Goal: Communication & Community: Answer question/provide support

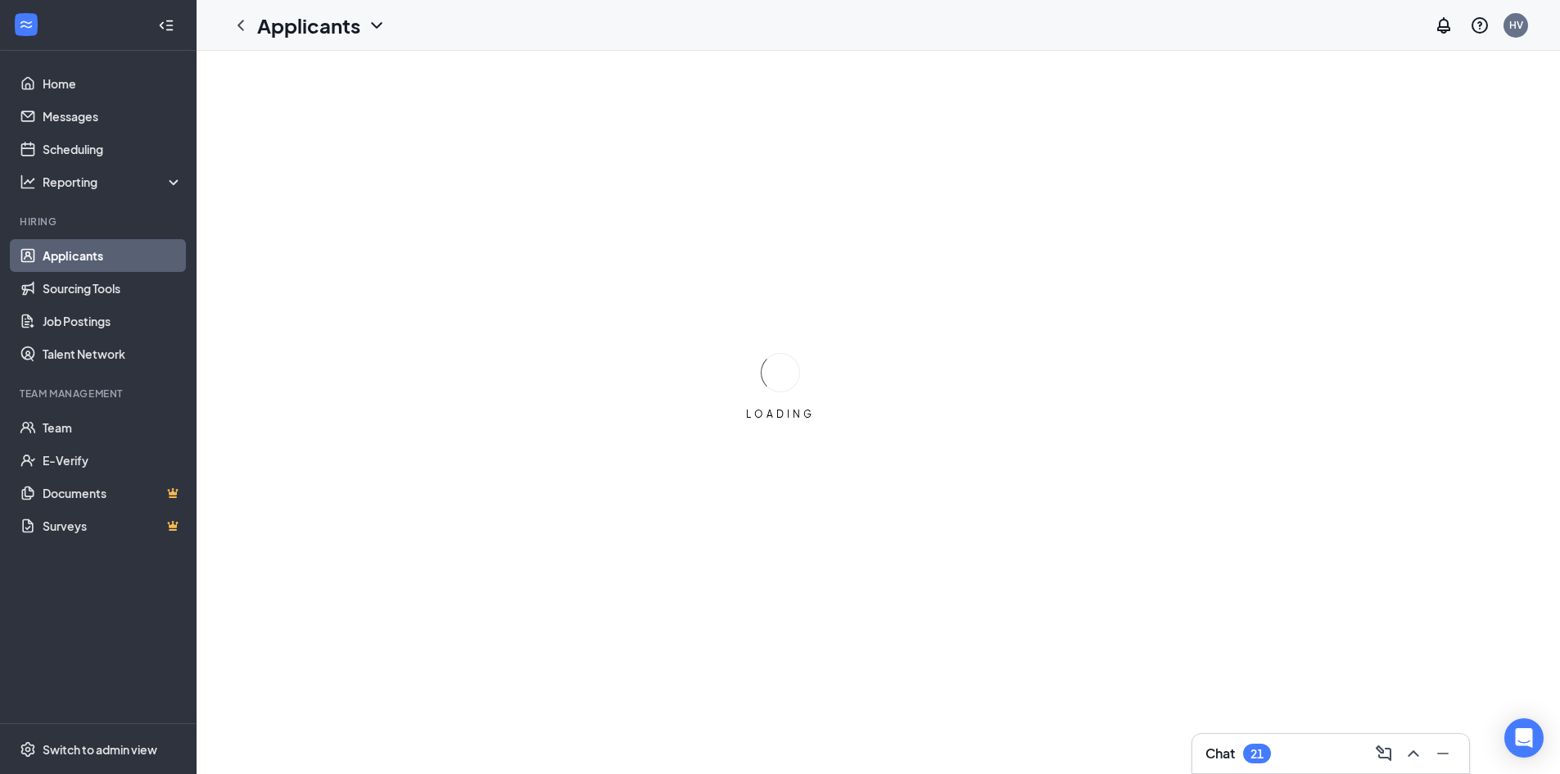
click at [1293, 752] on div "Chat 21" at bounding box center [1331, 754] width 251 height 26
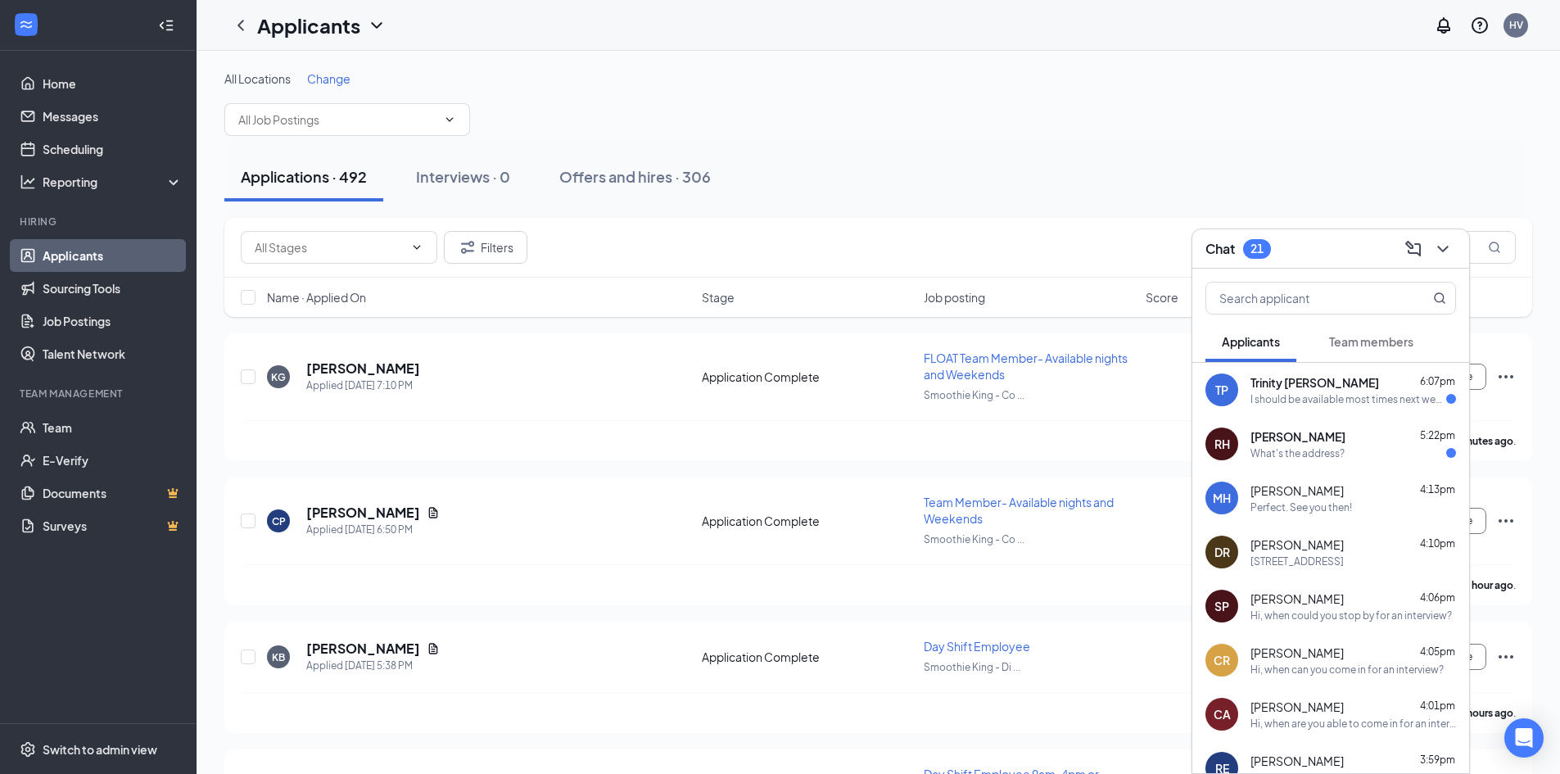
click at [1336, 453] on div "What's the address?" at bounding box center [1298, 453] width 94 height 14
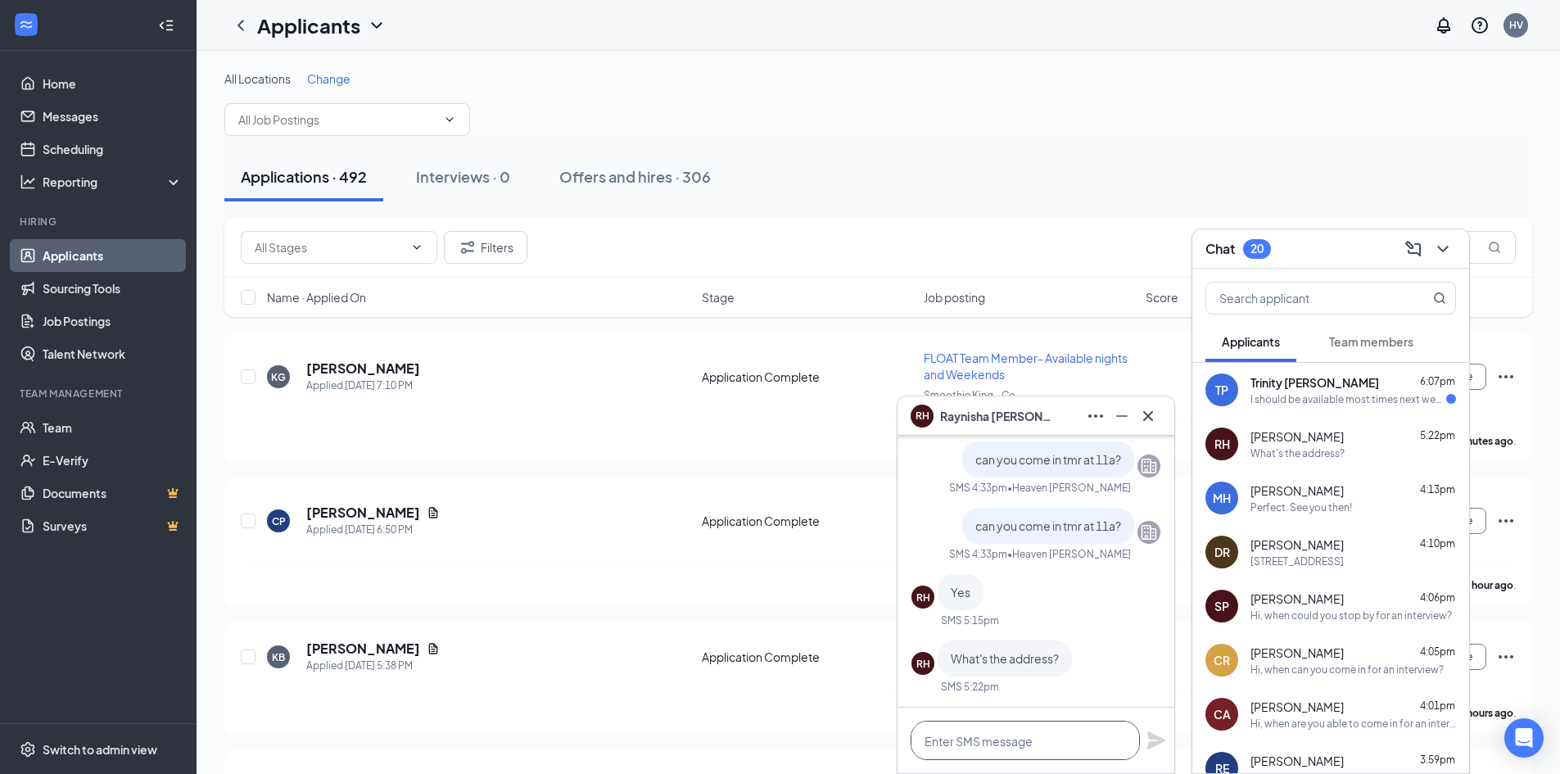
click at [1007, 749] on textarea at bounding box center [1025, 740] width 229 height 39
type textarea "5625 W Jefferson"
click at [1145, 740] on div "5625 W Jefferson" at bounding box center [1036, 741] width 277 height 66
click at [1158, 732] on icon "Plane" at bounding box center [1157, 741] width 20 height 20
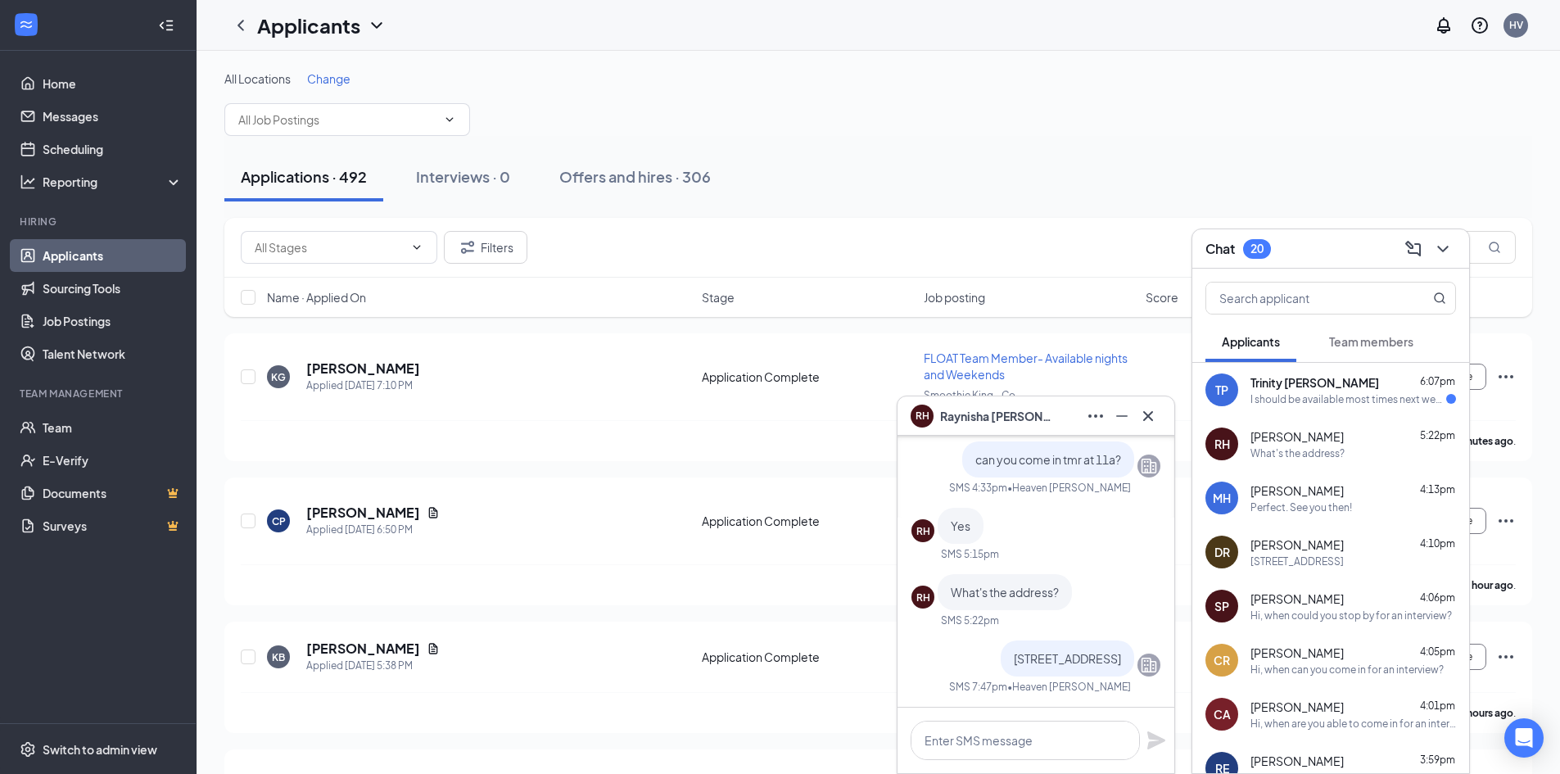
click at [1335, 414] on div "TP Trinity Perdue 6:07pm I should be available most times next week!" at bounding box center [1331, 390] width 277 height 54
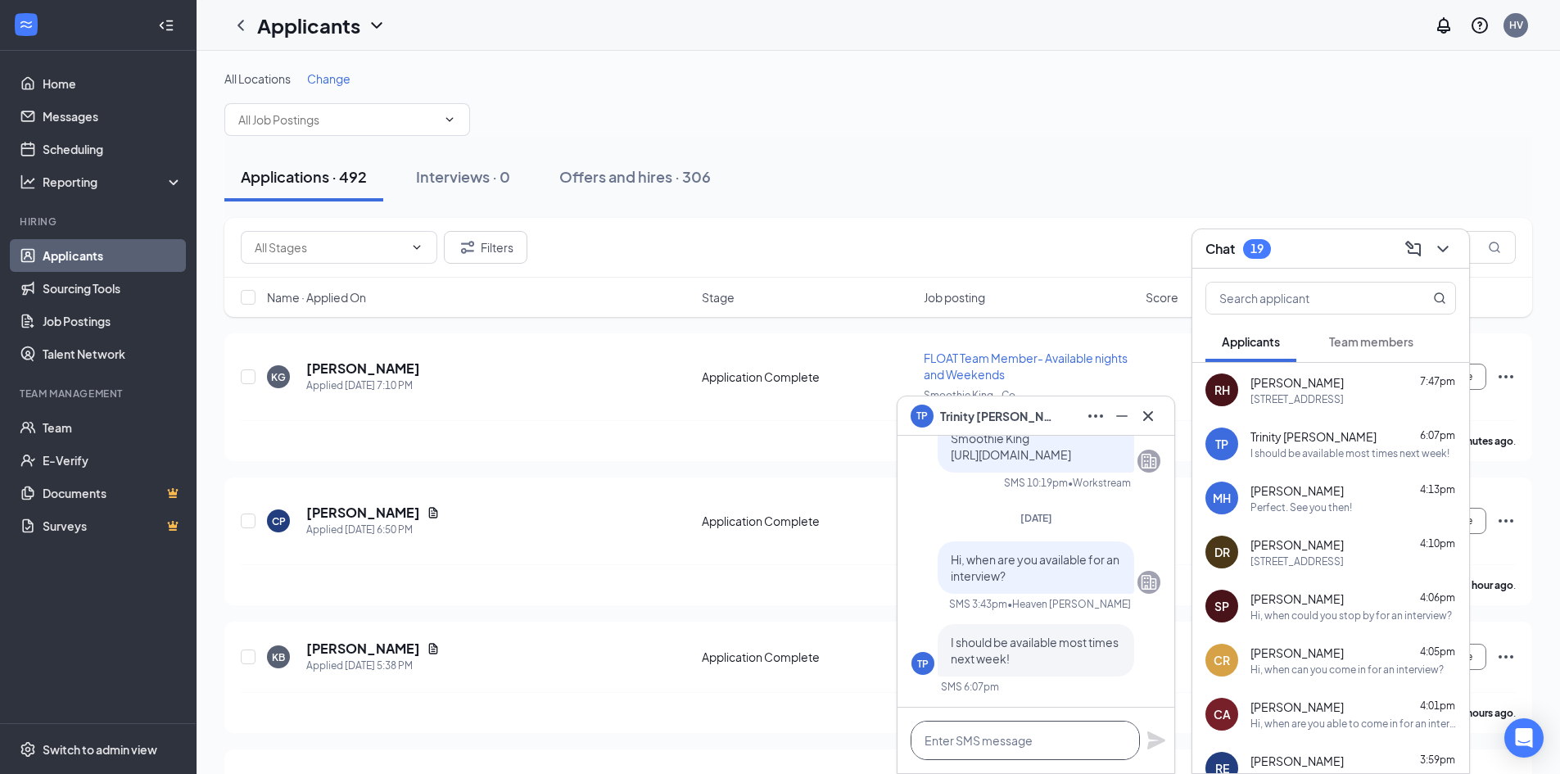
click at [976, 748] on textarea at bounding box center [1025, 740] width 229 height 39
type textarea "the 22nd at noon?"
drag, startPoint x: 1162, startPoint y: 741, endPoint x: 1125, endPoint y: 686, distance: 66.1
click at [1160, 737] on icon "Plane" at bounding box center [1157, 741] width 18 height 18
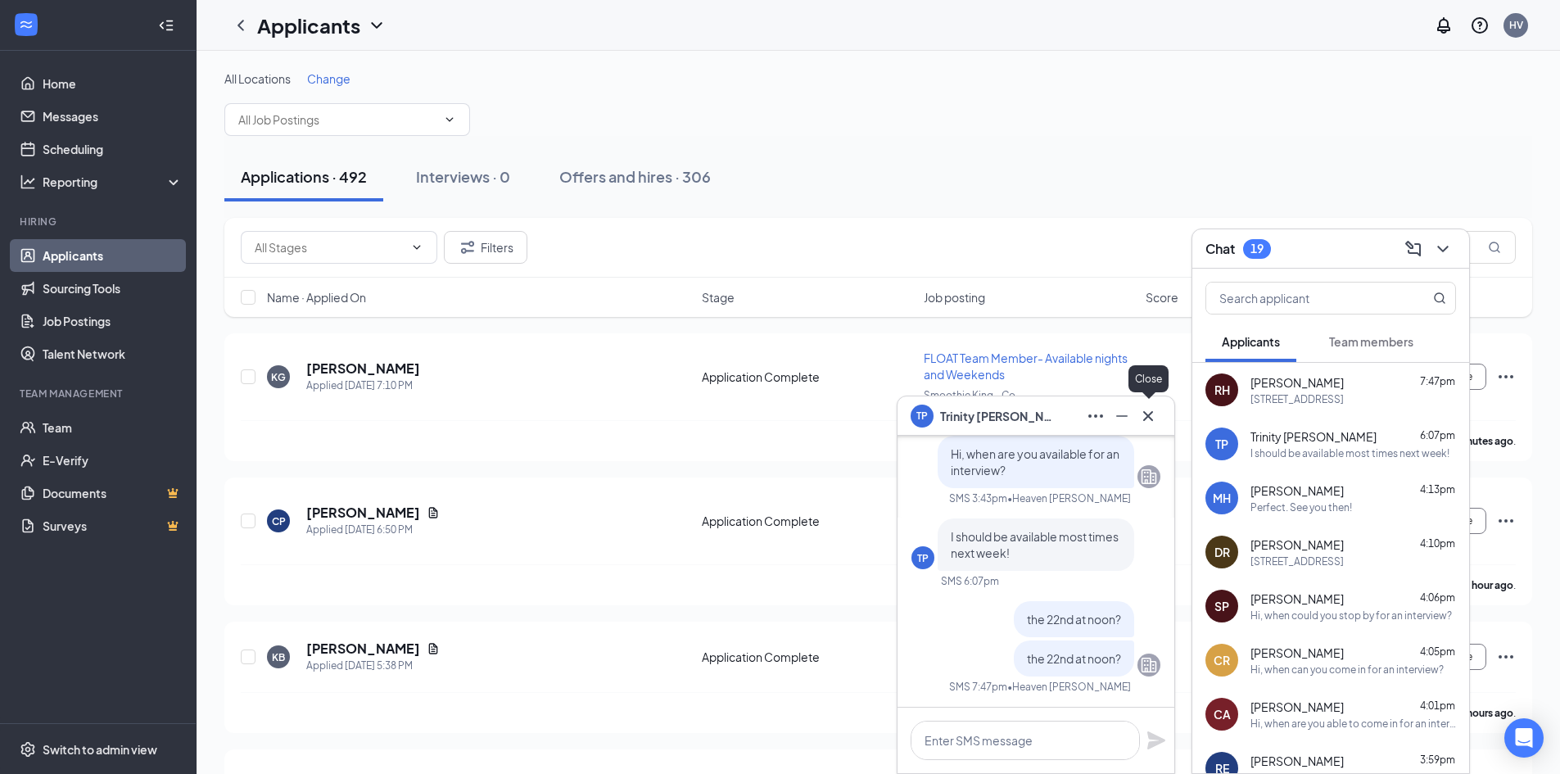
click at [1155, 421] on icon "Cross" at bounding box center [1149, 416] width 20 height 20
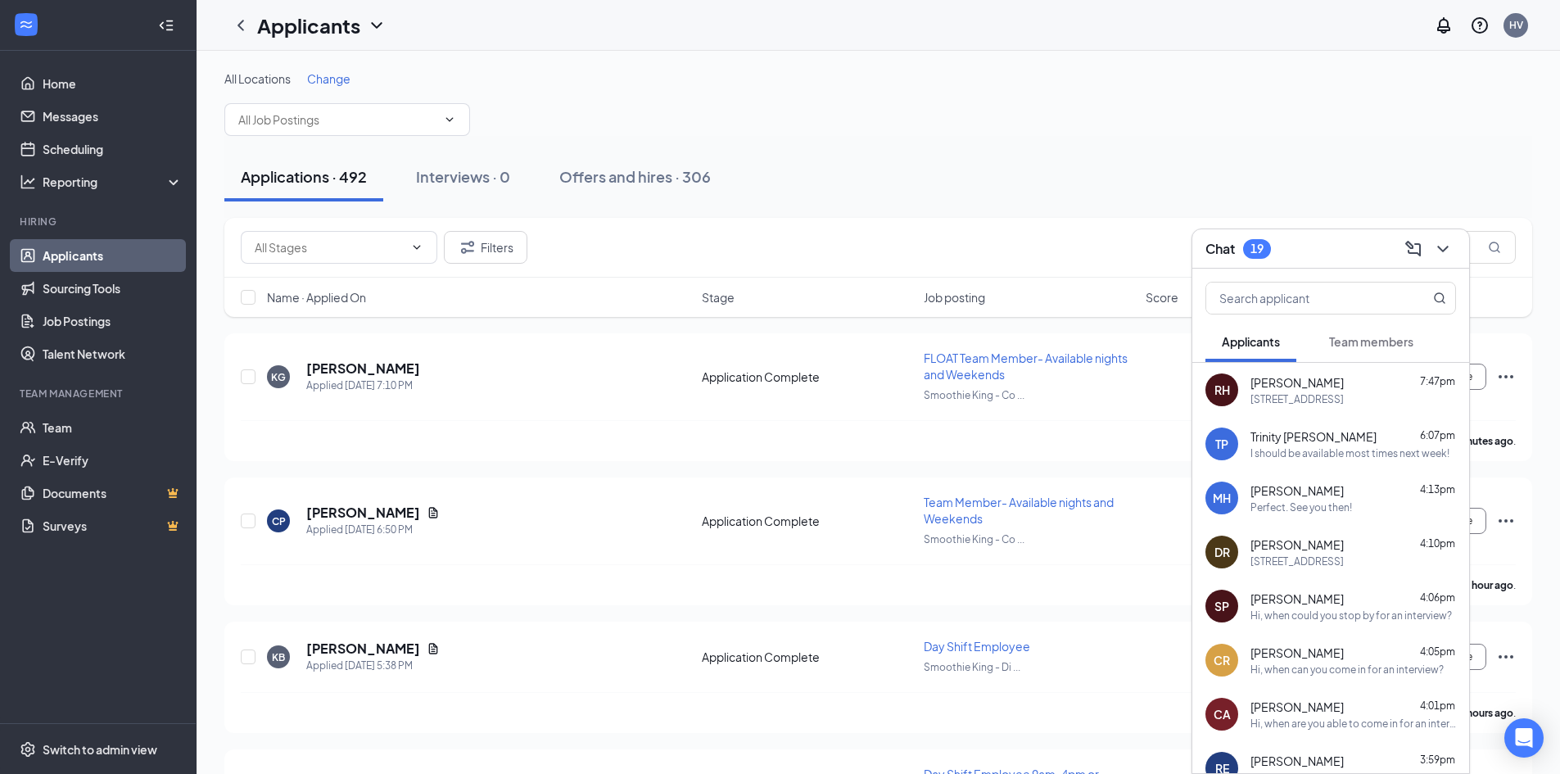
click at [1294, 238] on div "Chat 19" at bounding box center [1331, 248] width 251 height 25
